Goal: Find specific page/section: Find specific page/section

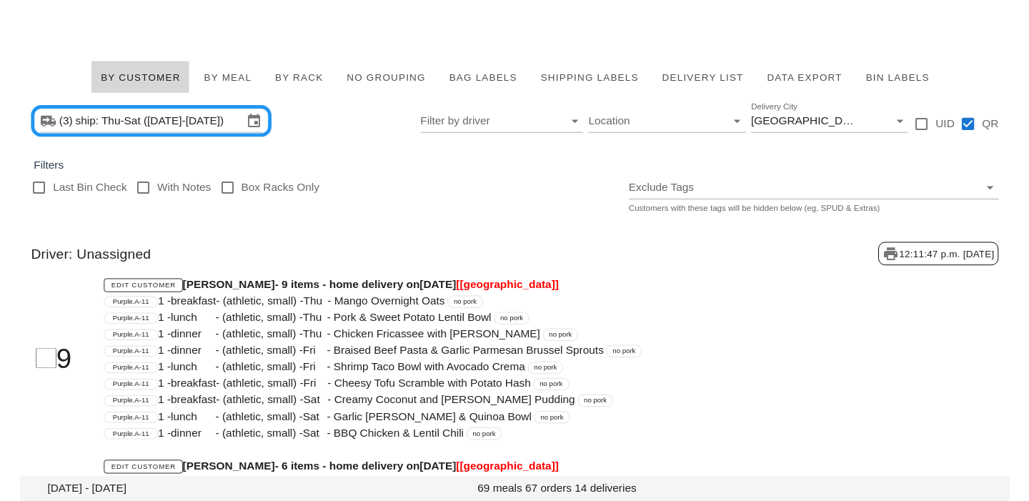
scroll to position [1299, 0]
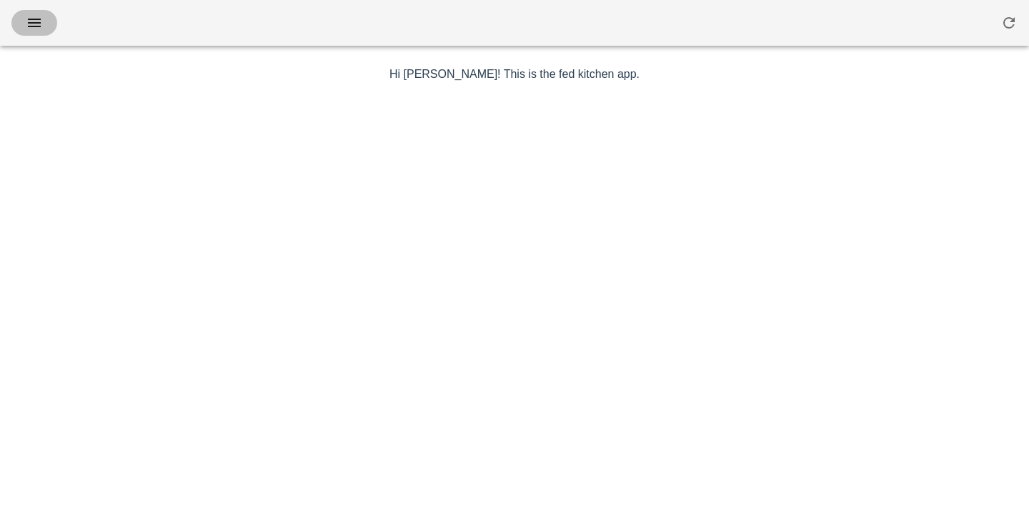
click at [44, 27] on span "button" at bounding box center [34, 22] width 23 height 17
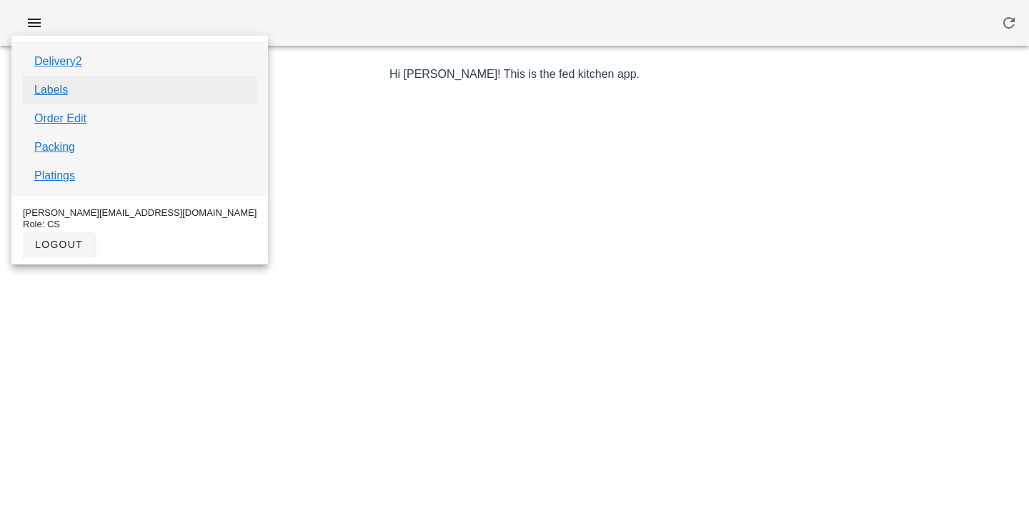
click at [54, 89] on link "Labels" at bounding box center [51, 89] width 34 height 17
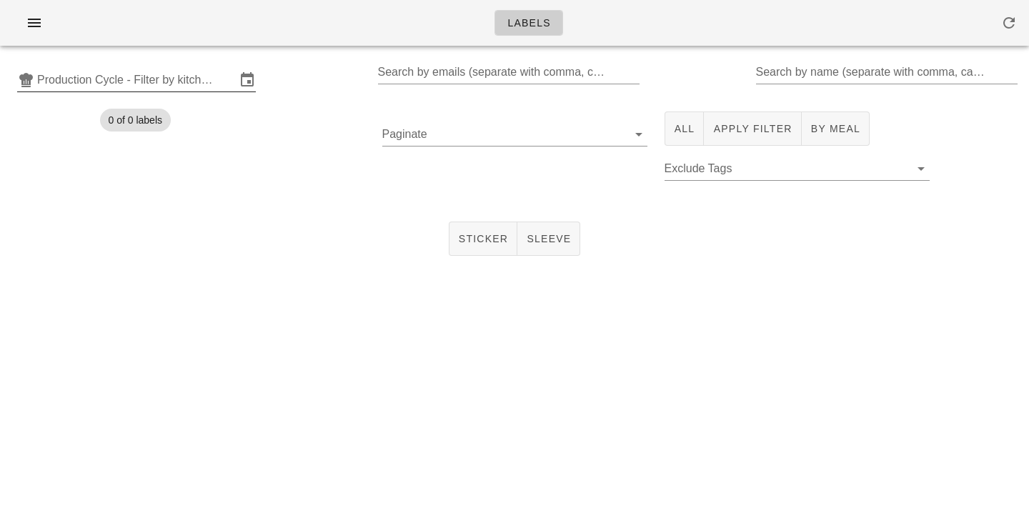
click at [80, 86] on input "Production Cycle - Filter by kitchen production schedules" at bounding box center [136, 80] width 199 height 23
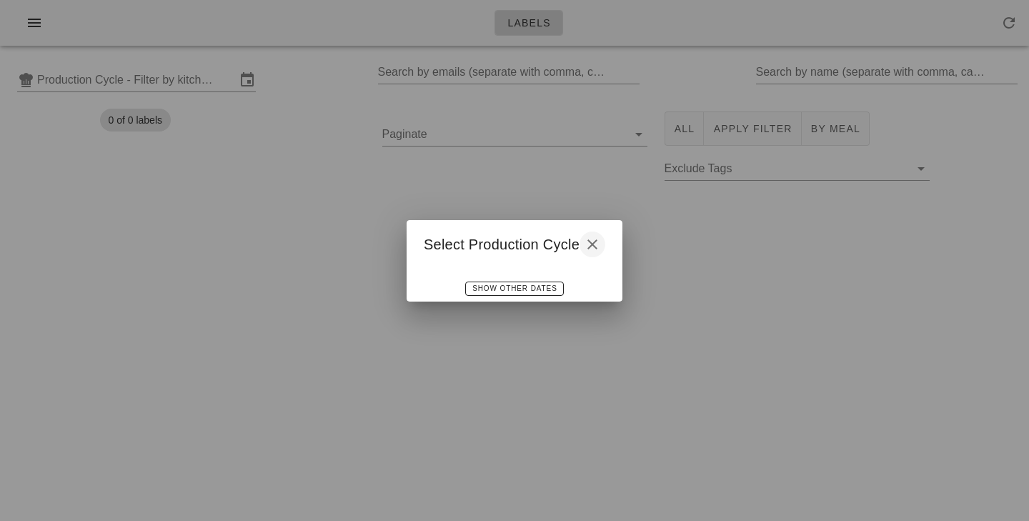
click at [589, 246] on icon "button" at bounding box center [592, 244] width 17 height 17
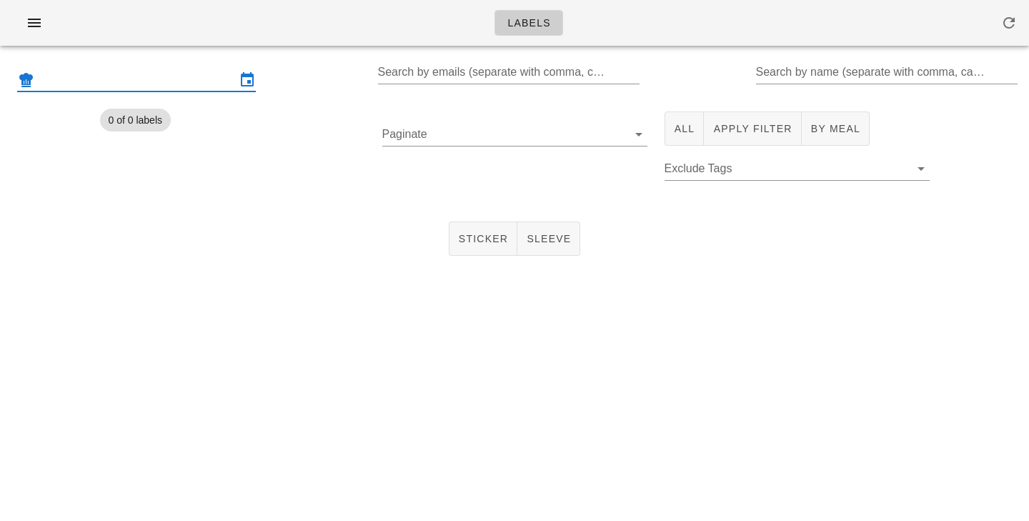
click at [179, 89] on input "text" at bounding box center [136, 80] width 199 height 23
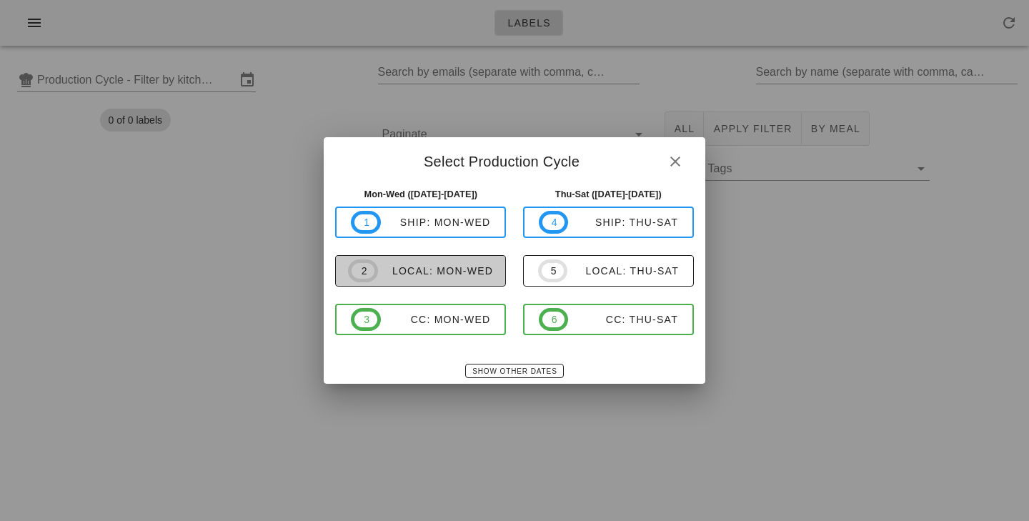
click at [475, 265] on div "local: Mon-Wed" at bounding box center [435, 270] width 115 height 11
type input "local: Mon-Wed (Sep 29-Oct 1)"
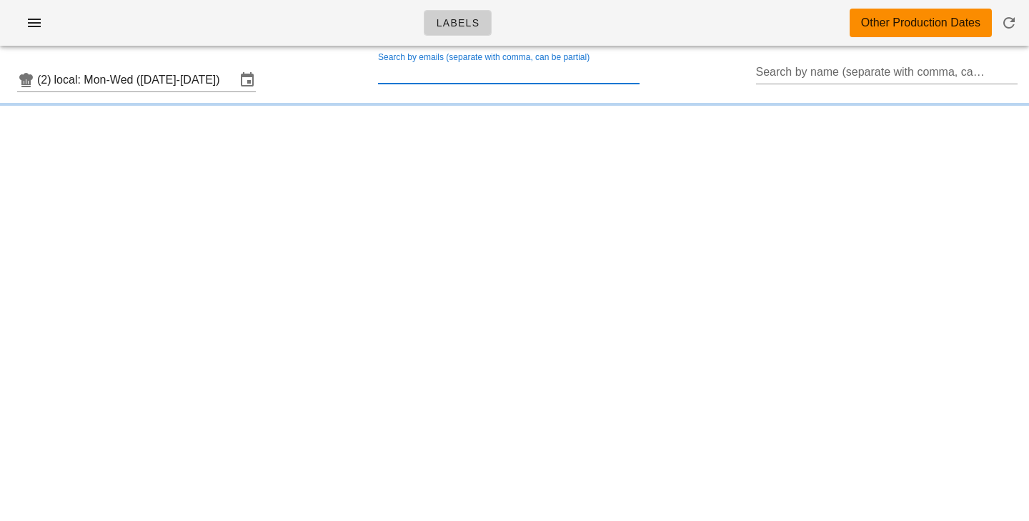
click at [456, 78] on input "Search by emails (separate with comma, can be partial)" at bounding box center [507, 72] width 259 height 23
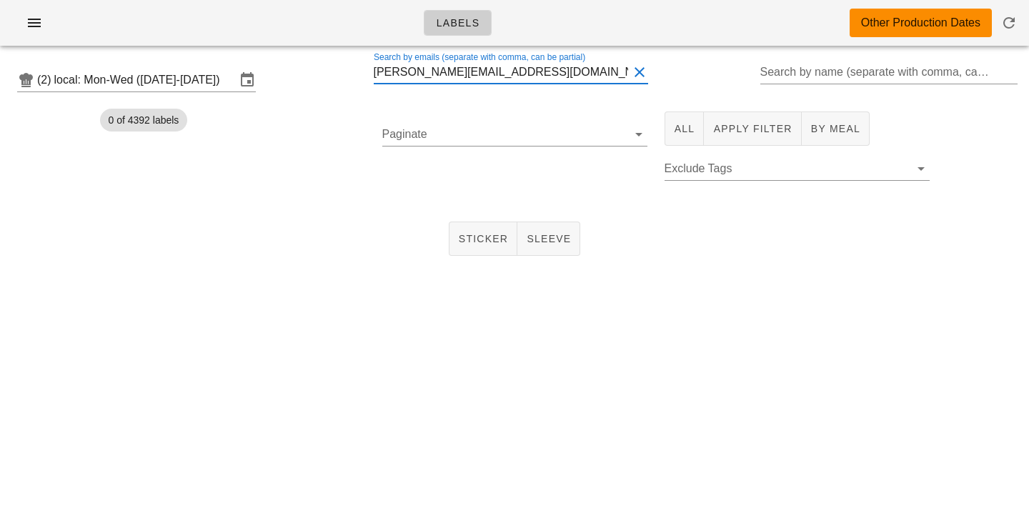
type input "padron.1818@gmail.com"
click at [347, 222] on div "Sticker Sleeve" at bounding box center [514, 239] width 1029 height 46
click at [686, 139] on button "All" at bounding box center [685, 129] width 40 height 34
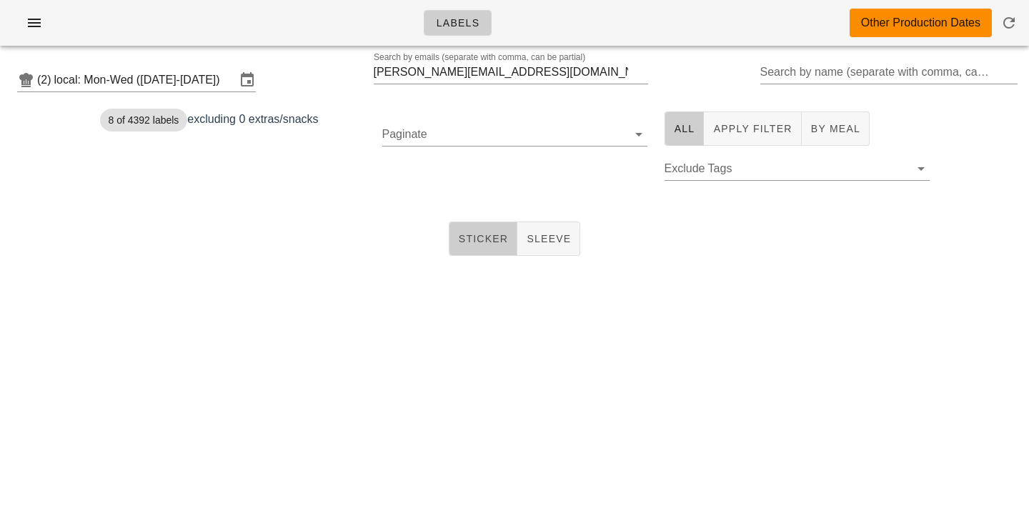
click at [500, 238] on span "Sticker" at bounding box center [483, 238] width 51 height 11
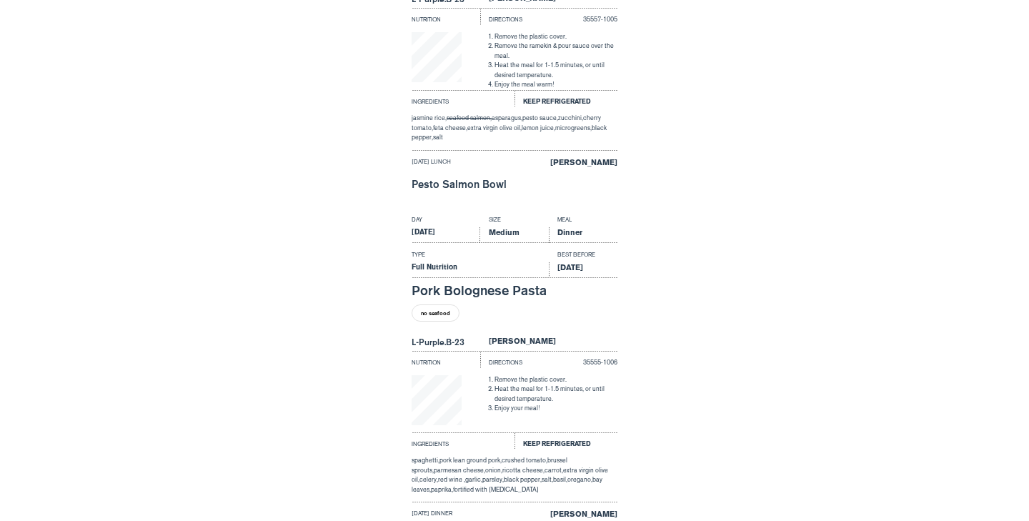
scroll to position [1767, 0]
